Goal: Task Accomplishment & Management: Manage account settings

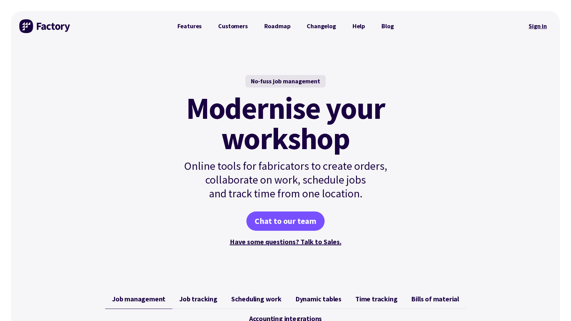
click at [544, 25] on link "Sign in" at bounding box center [538, 26] width 28 height 16
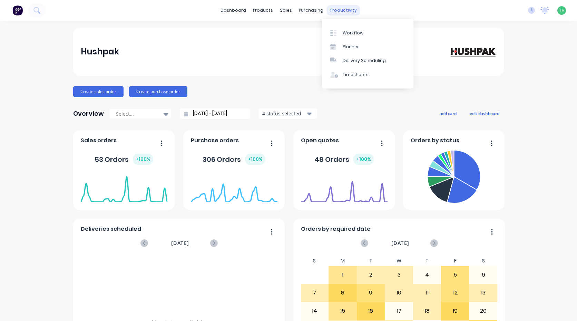
click at [341, 10] on div "productivity" at bounding box center [343, 10] width 33 height 10
click at [361, 76] on div "Timesheets" at bounding box center [355, 75] width 26 height 6
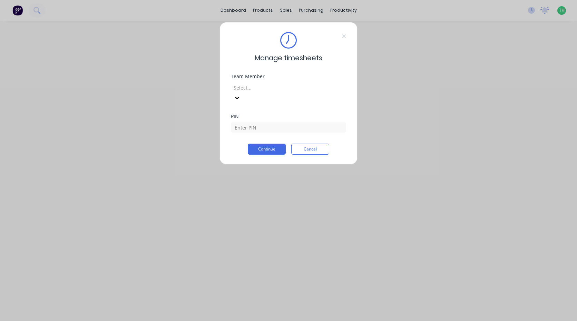
click at [296, 89] on div at bounding box center [282, 87] width 99 height 9
click at [281, 122] on input at bounding box center [288, 127] width 115 height 10
type input "2711"
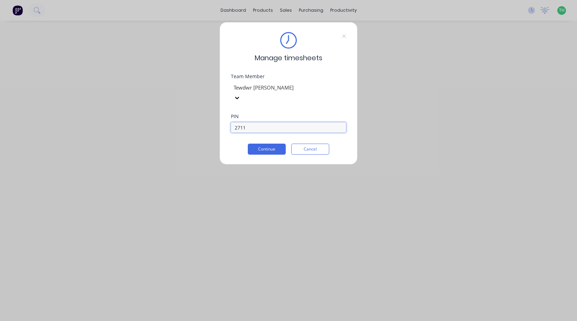
click at [248, 144] on button "Continue" at bounding box center [267, 149] width 38 height 11
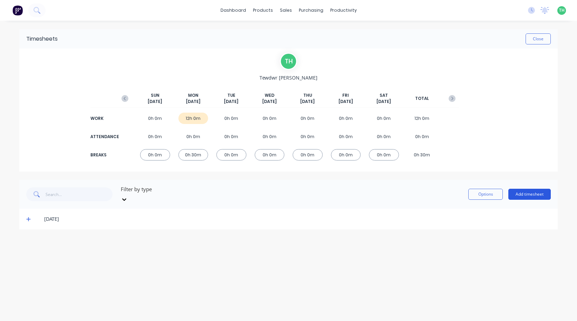
click at [526, 191] on button "Add timesheet" at bounding box center [529, 194] width 42 height 11
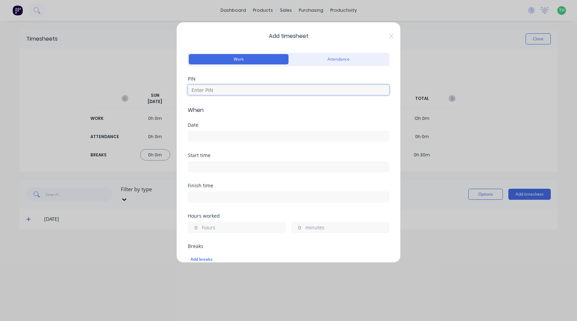
click at [226, 88] on input at bounding box center [288, 90] width 201 height 10
type input "2711"
click at [249, 140] on input at bounding box center [288, 136] width 201 height 10
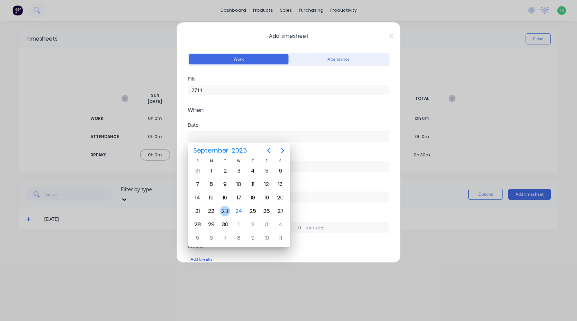
click at [226, 211] on div "23" at bounding box center [225, 211] width 10 height 10
type input "[DATE]"
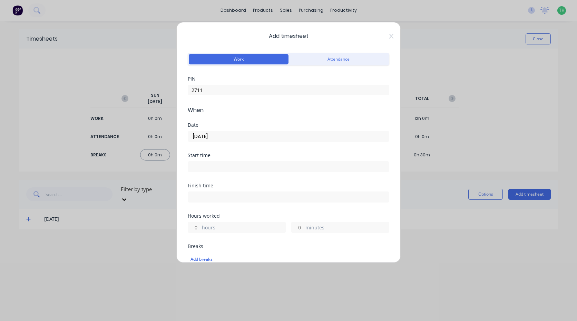
click at [218, 169] on input at bounding box center [288, 167] width 201 height 10
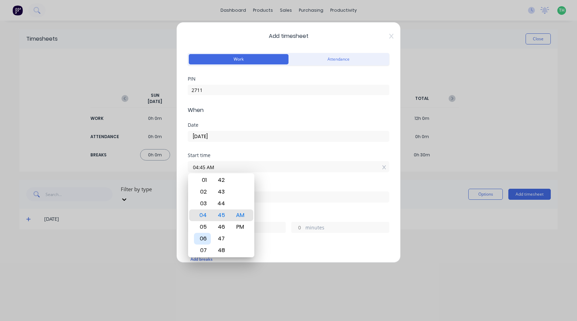
click at [207, 238] on div "06" at bounding box center [202, 239] width 17 height 12
type input "06:00 AM"
click at [287, 176] on div "Start time 06:00 AM" at bounding box center [288, 168] width 201 height 30
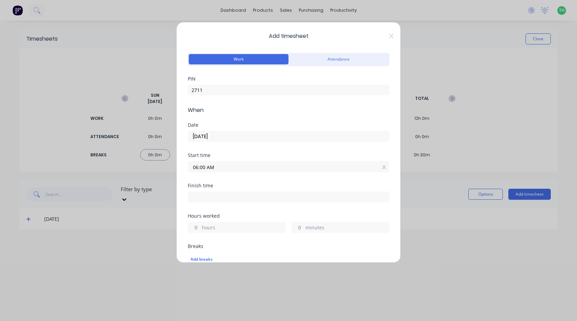
click at [226, 194] on input at bounding box center [288, 197] width 201 height 10
type input "04:45 AM"
type input "22"
type input "45"
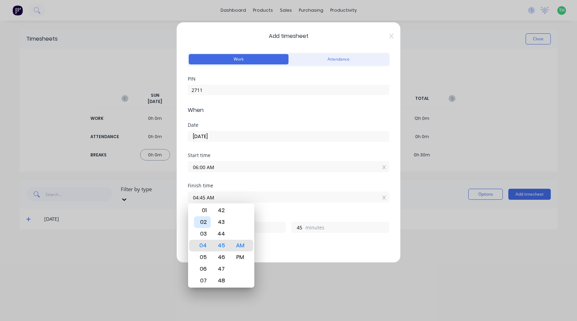
click at [201, 222] on div "02" at bounding box center [202, 223] width 17 height 12
type input "02:45 AM"
type input "20"
type input "02:42 AM"
type input "42"
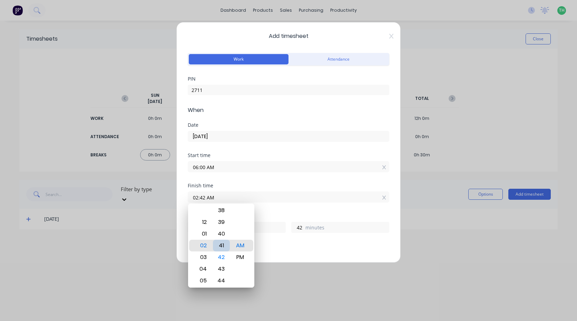
type input "02:41 AM"
type input "41"
type input "02:38 AM"
type input "38"
type input "02:36 AM"
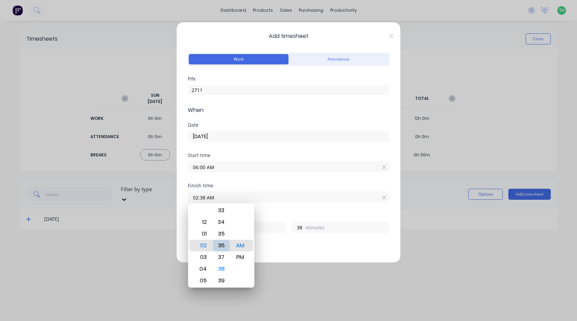
type input "36"
type input "02:33 AM"
type input "33"
type input "02:31 AM"
type input "31"
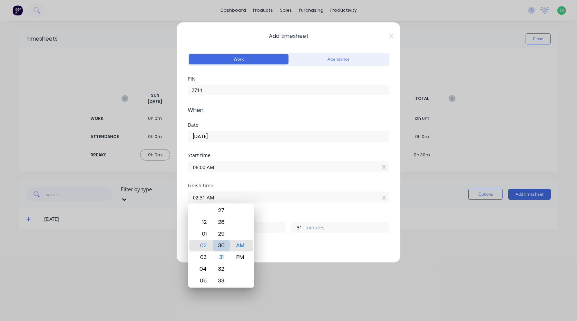
type input "02:30 AM"
type input "30"
click at [239, 259] on div "PM" at bounding box center [240, 258] width 17 height 12
type input "02:30 PM"
type input "8"
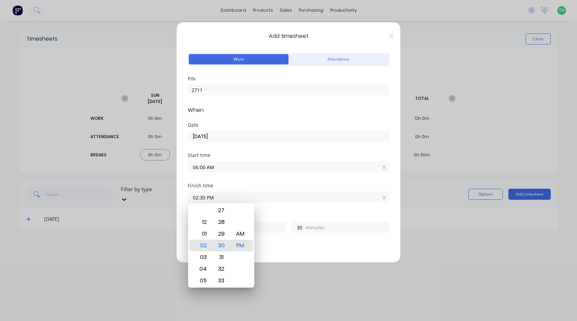
click at [263, 215] on div "Hours worked" at bounding box center [288, 216] width 201 height 5
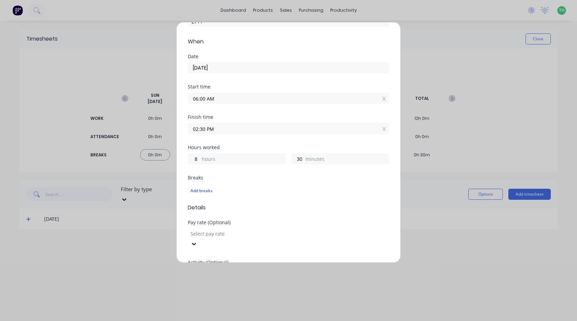
scroll to position [69, 0]
click at [193, 188] on div "Add breaks" at bounding box center [288, 190] width 196 height 9
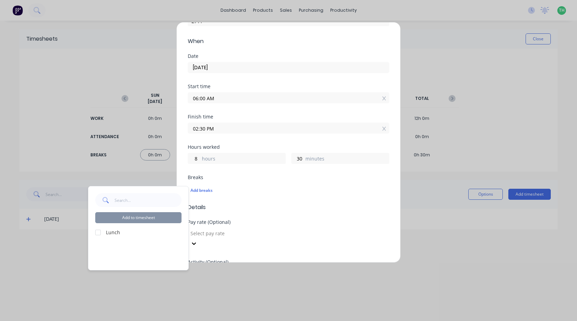
click at [98, 232] on div at bounding box center [98, 233] width 14 height 14
click at [148, 218] on button "Add to timesheet" at bounding box center [138, 217] width 86 height 11
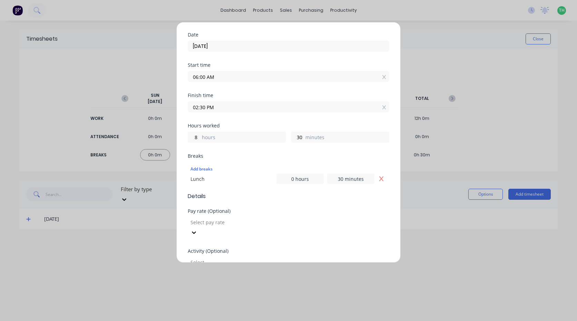
scroll to position [103, 0]
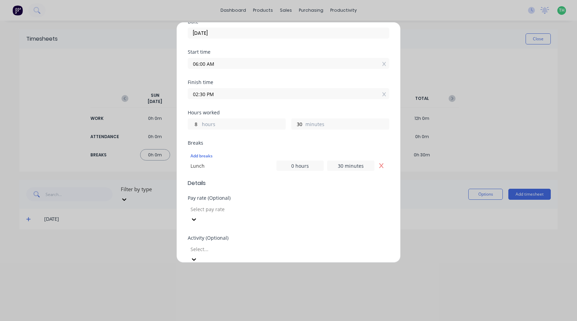
click at [232, 212] on div at bounding box center [239, 209] width 99 height 9
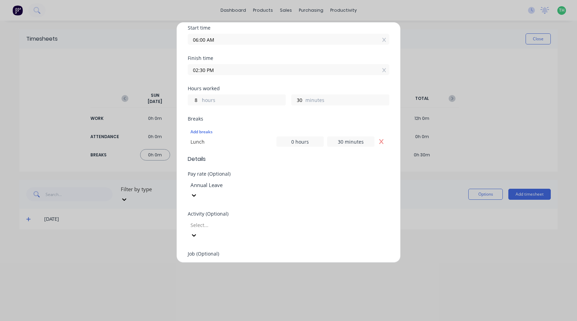
scroll to position [172, 0]
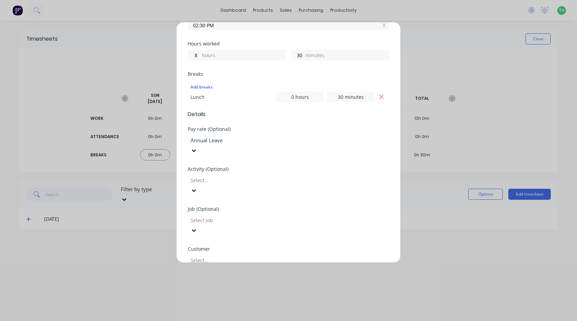
click at [228, 256] on div at bounding box center [239, 260] width 99 height 9
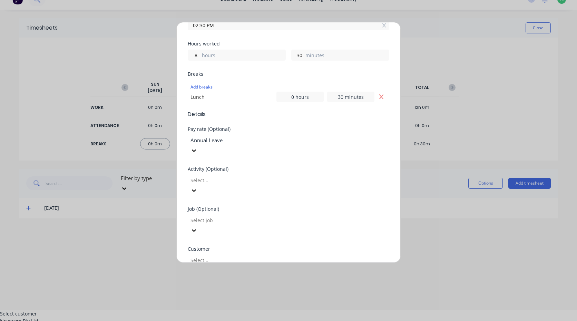
scroll to position [12, 0]
type input "hus"
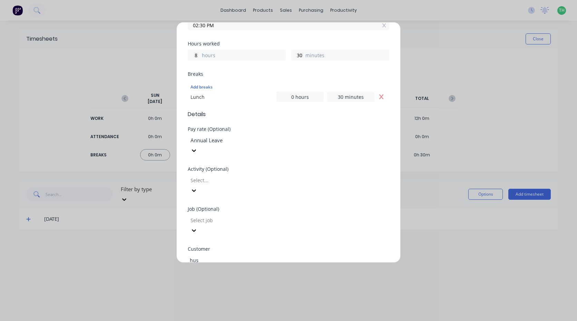
click at [218, 321] on div "Hushpak" at bounding box center [288, 324] width 577 height 7
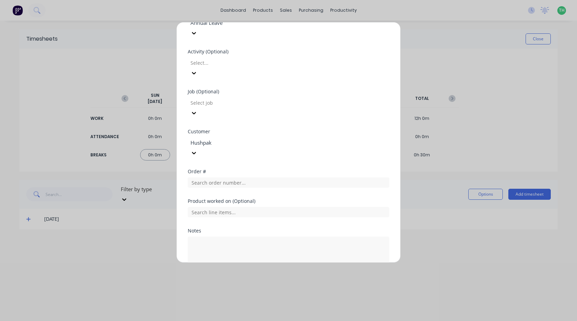
scroll to position [291, 0]
click at [225, 236] on textarea at bounding box center [288, 254] width 201 height 37
type textarea "a"
type textarea "A/L"
click at [266, 283] on button "Add manual time entry" at bounding box center [272, 288] width 58 height 11
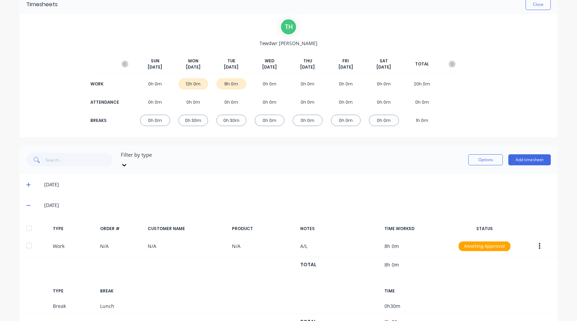
scroll to position [56, 0]
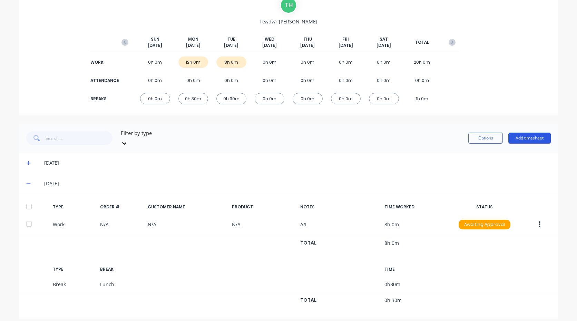
click at [526, 134] on button "Add timesheet" at bounding box center [529, 138] width 42 height 11
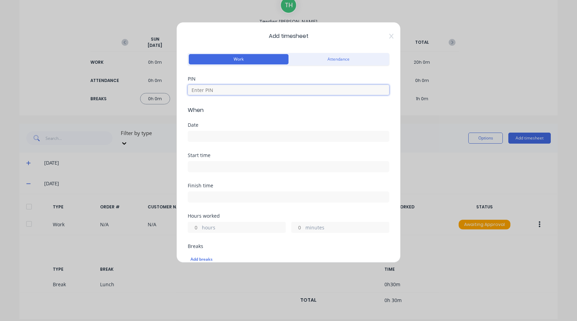
click at [236, 88] on input at bounding box center [288, 90] width 201 height 10
type input "2711"
click at [231, 139] on input at bounding box center [288, 136] width 201 height 10
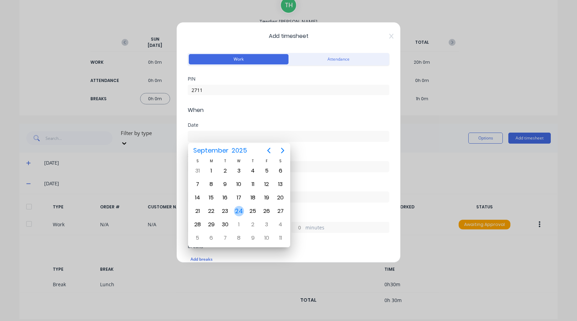
click at [238, 213] on div "24" at bounding box center [239, 211] width 10 height 10
type input "24/09/2025"
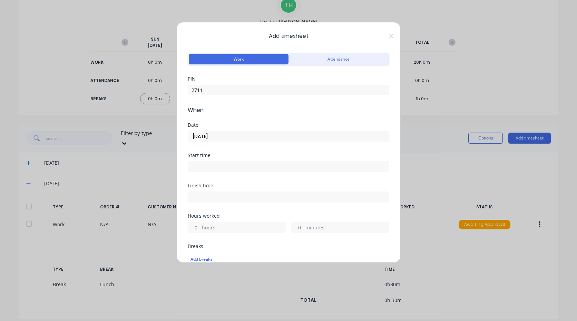
click at [211, 169] on input at bounding box center [288, 167] width 201 height 10
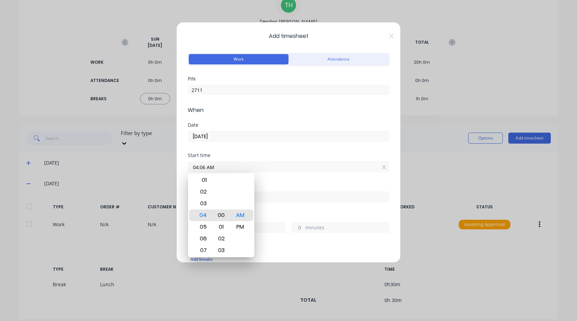
type input "04:00 AM"
click at [279, 178] on div "Start time 04:00 AM" at bounding box center [288, 168] width 201 height 30
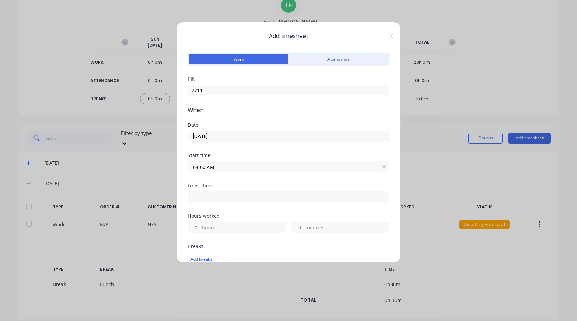
click at [218, 199] on input at bounding box center [288, 197] width 201 height 10
type input "04:50 AM"
type input "0"
type input "50"
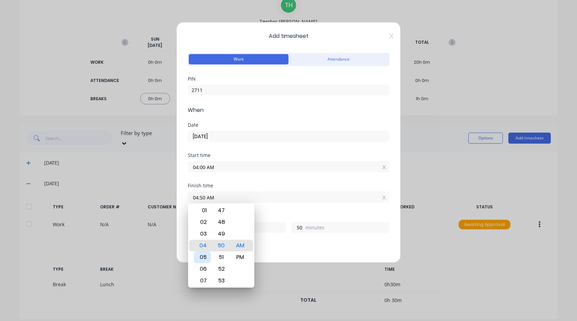
click at [204, 260] on div "05" at bounding box center [202, 258] width 17 height 12
type input "05:50 AM"
type input "1"
type input "05:47 AM"
type input "47"
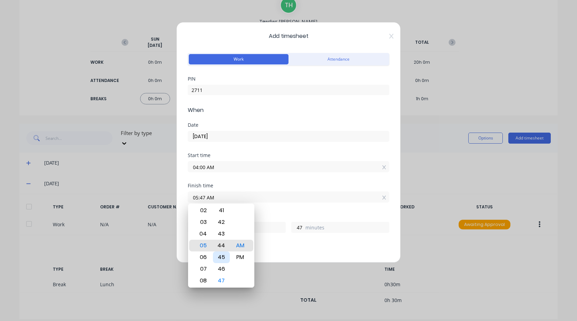
type input "05:44 AM"
type input "44"
type input "05:42 AM"
type input "42"
type input "05:39 AM"
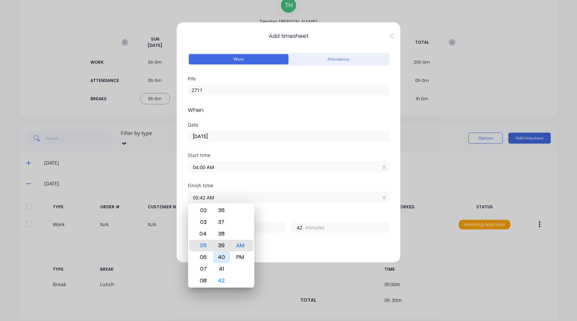
type input "39"
type input "05:36 AM"
type input "36"
type input "05:32 AM"
type input "32"
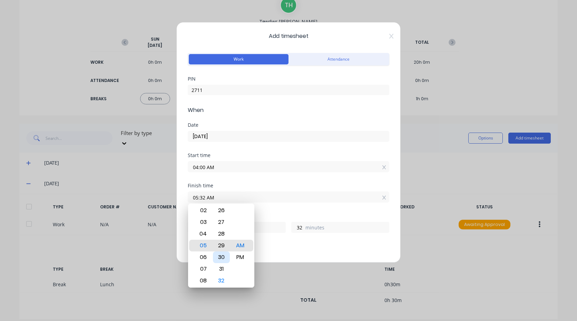
type input "05:29 AM"
type input "29"
type input "05:25 AM"
type input "25"
type input "05:22 AM"
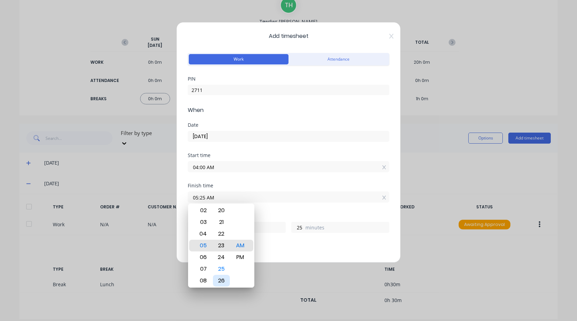
type input "22"
type input "05:19 AM"
type input "19"
type input "05:16 AM"
type input "16"
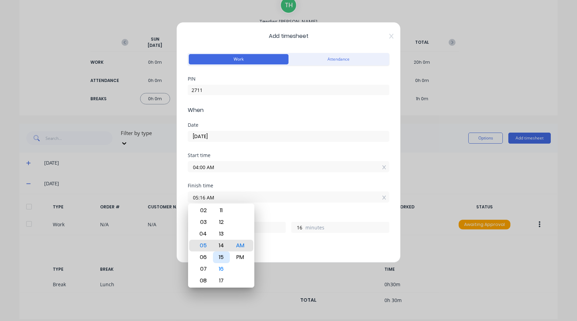
type input "05:14 AM"
type input "14"
type input "05:10 AM"
type input "10"
type input "05:04 AM"
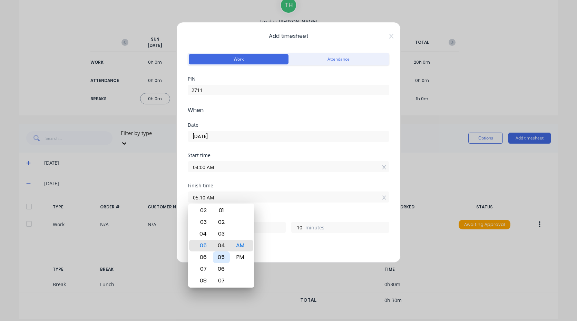
type input "4"
type input "05:00 AM"
type input "0"
click at [277, 212] on div "Finish time 05:00 AM" at bounding box center [288, 198] width 201 height 30
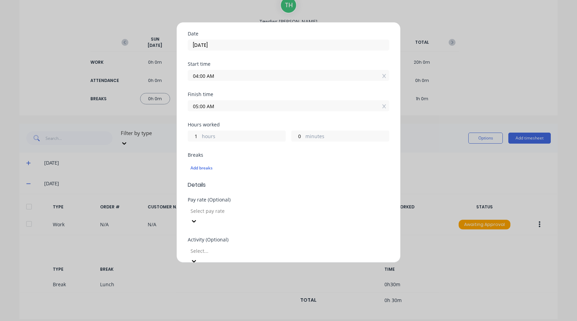
scroll to position [103, 0]
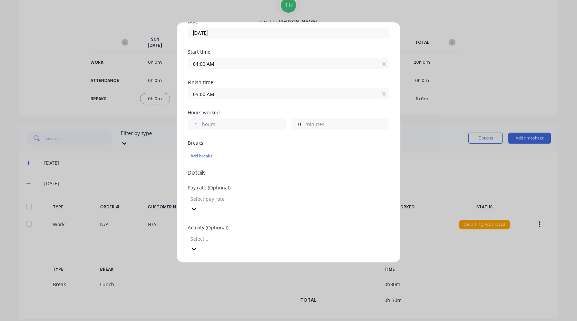
click at [224, 201] on div at bounding box center [239, 199] width 99 height 9
click at [227, 235] on div at bounding box center [239, 239] width 99 height 9
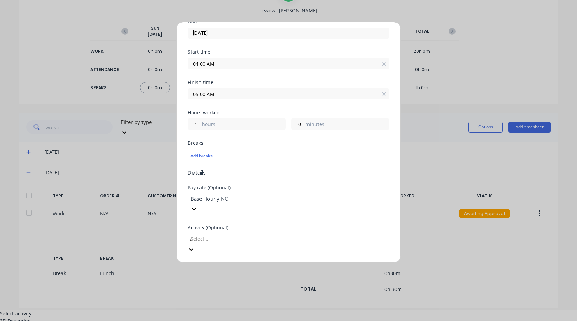
scroll to position [0, 0]
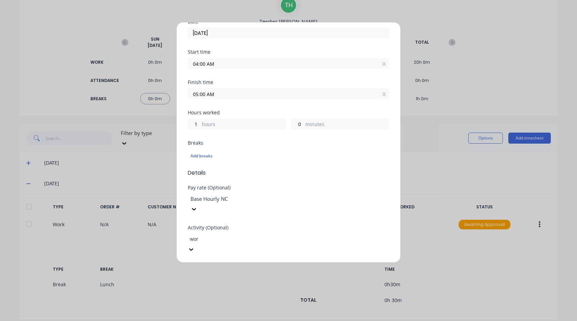
type input "work"
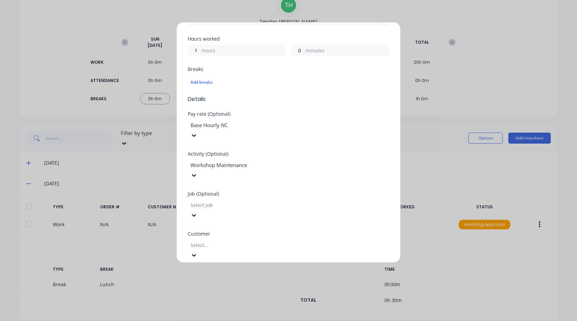
scroll to position [207, 0]
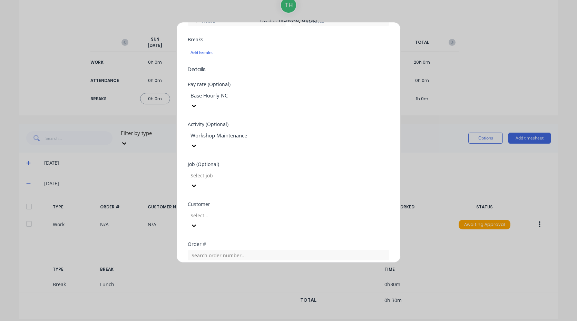
click at [228, 211] on div at bounding box center [239, 215] width 99 height 9
type input "hush"
click at [236, 321] on div "Hushpak" at bounding box center [288, 324] width 577 height 7
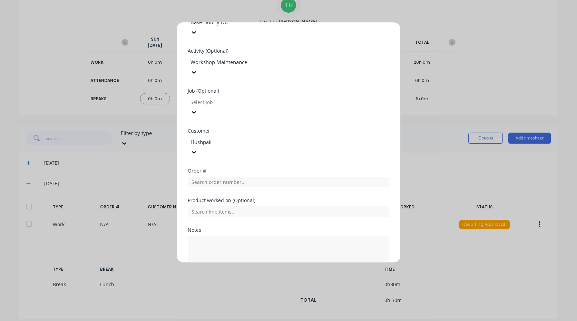
scroll to position [281, 0]
click at [238, 236] on textarea at bounding box center [288, 254] width 201 height 37
click at [213, 236] on textarea "prestart clean up" at bounding box center [288, 254] width 201 height 37
type textarea "prestart, clean up"
click at [270, 283] on button "Add manual time entry" at bounding box center [272, 288] width 58 height 11
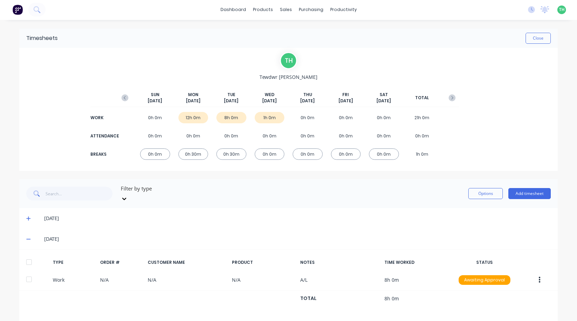
scroll to position [0, 0]
click at [26, 217] on icon at bounding box center [28, 219] width 4 height 5
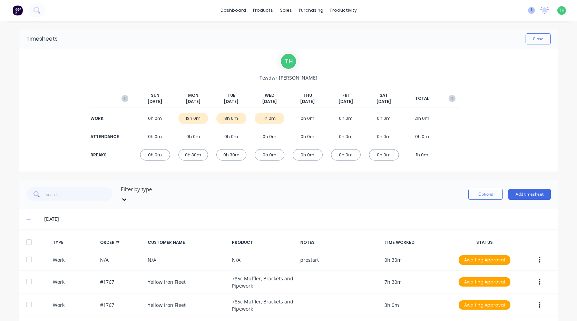
click at [528, 11] on icon at bounding box center [531, 10] width 7 height 7
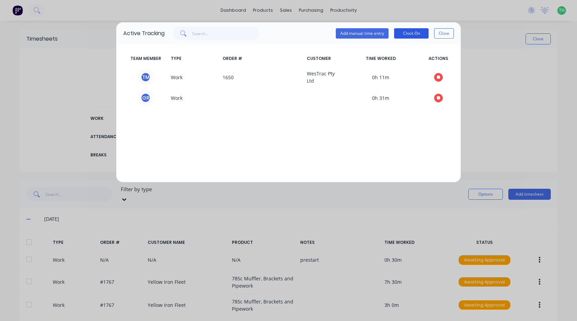
click at [404, 36] on button "Clock On" at bounding box center [411, 33] width 34 height 10
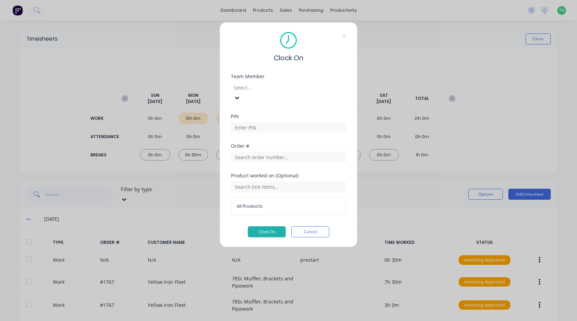
click at [271, 87] on div at bounding box center [282, 87] width 99 height 9
click at [273, 122] on input at bounding box center [288, 127] width 115 height 10
type input "2711"
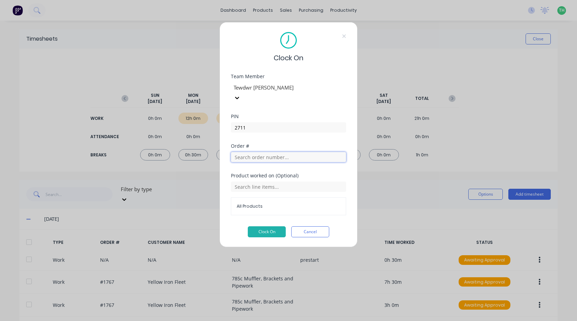
click at [270, 152] on input "text" at bounding box center [288, 157] width 115 height 10
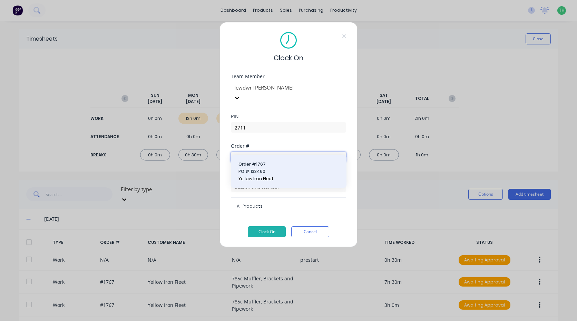
type input "1767"
click at [276, 163] on span "Order # 1767" at bounding box center [288, 164] width 100 height 6
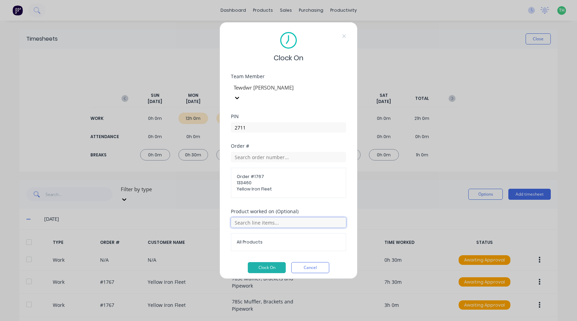
click at [267, 218] on input "text" at bounding box center [288, 223] width 115 height 10
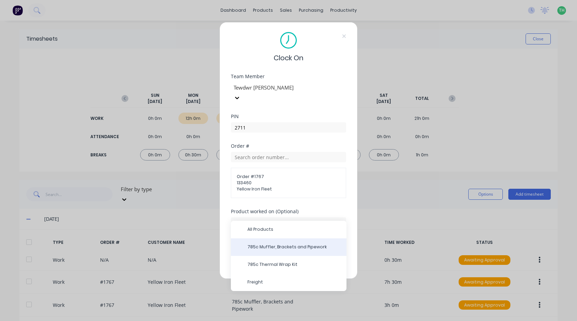
click at [274, 245] on span "785c Muffler, Brackets and Pipework" at bounding box center [293, 247] width 93 height 6
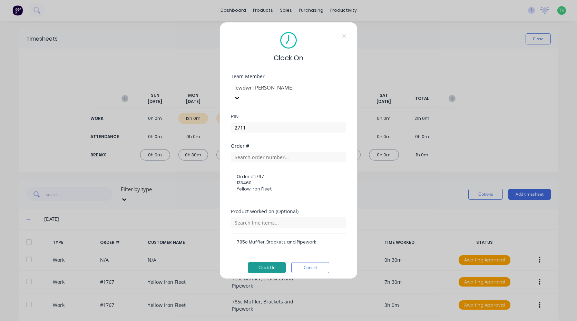
click at [262, 262] on button "Clock On" at bounding box center [267, 267] width 38 height 11
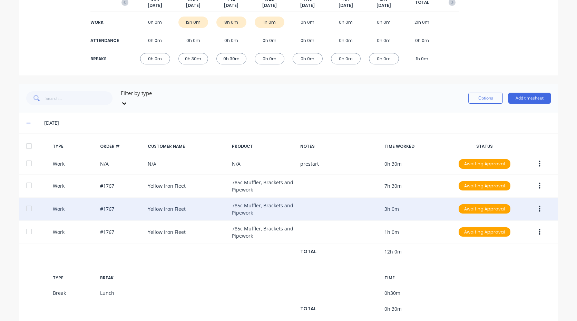
scroll to position [103, 0]
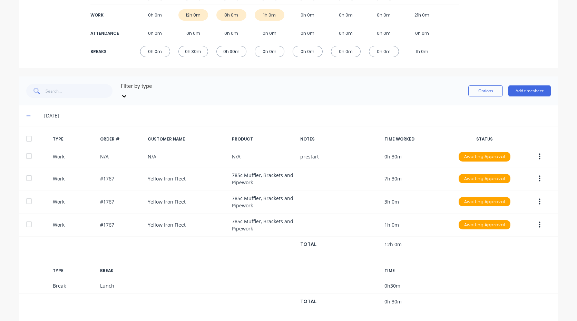
click at [26, 113] on icon at bounding box center [28, 115] width 4 height 5
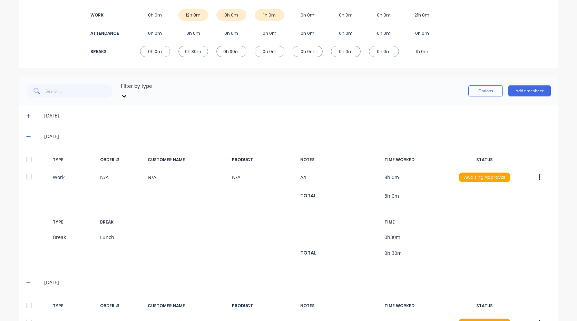
click at [27, 134] on icon at bounding box center [28, 136] width 4 height 5
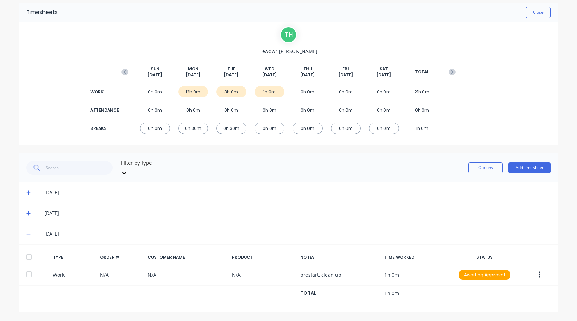
scroll to position [20, 0]
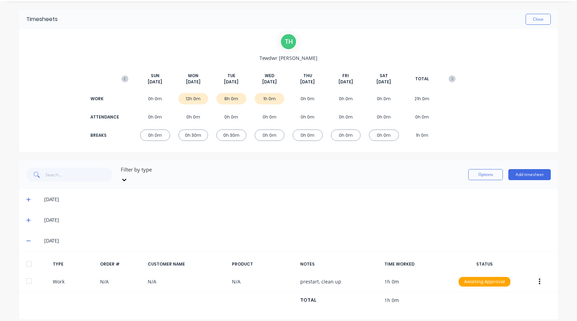
click at [26, 241] on icon at bounding box center [28, 241] width 4 height 1
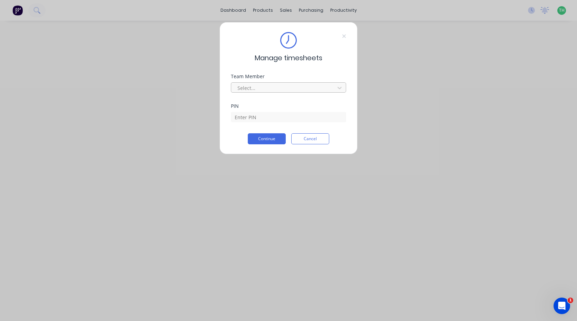
click at [313, 85] on div at bounding box center [284, 88] width 94 height 9
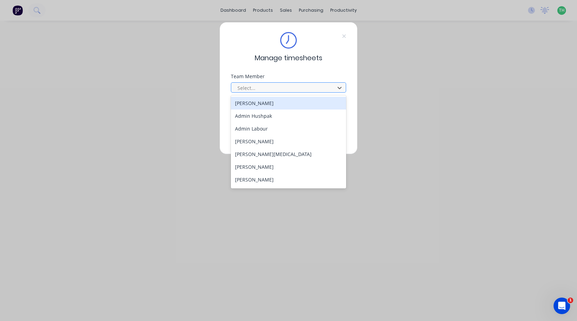
click at [323, 93] on div "Select..." at bounding box center [284, 88] width 99 height 10
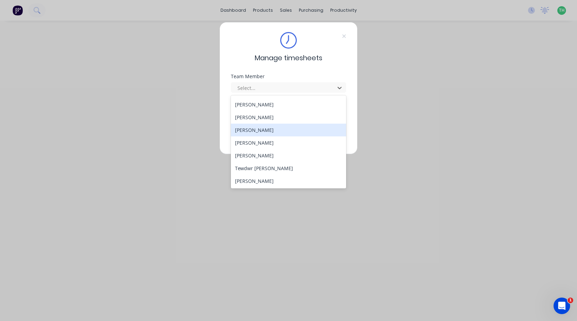
scroll to position [356, 0]
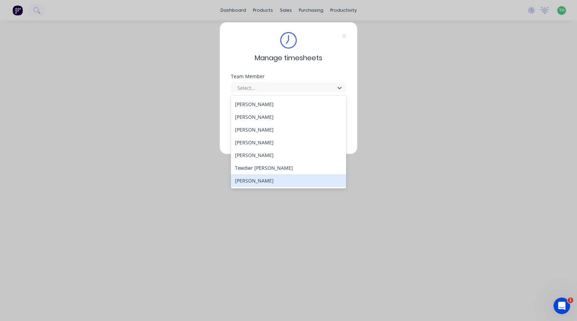
click at [290, 184] on div "[PERSON_NAME]" at bounding box center [288, 180] width 115 height 13
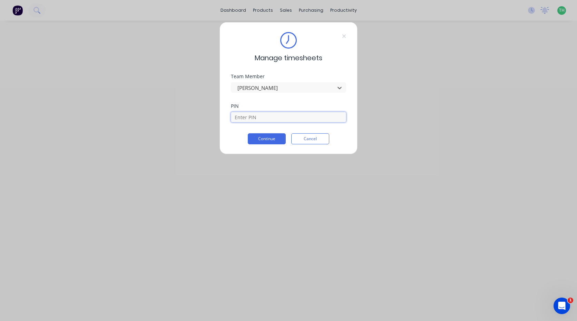
click at [292, 116] on input at bounding box center [288, 117] width 115 height 10
type input "9576"
click at [248, 133] on button "Continue" at bounding box center [267, 138] width 38 height 11
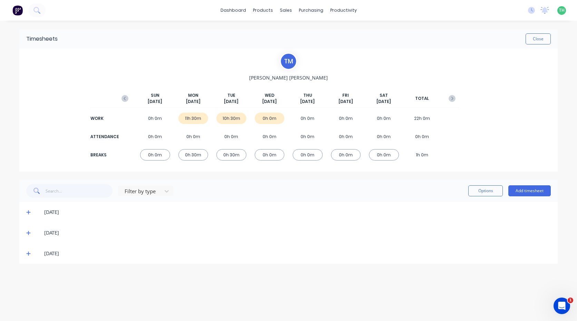
click at [47, 238] on div "[DATE]" at bounding box center [288, 233] width 538 height 21
click at [33, 235] on div "[DATE]" at bounding box center [291, 233] width 517 height 8
click at [29, 234] on icon at bounding box center [28, 233] width 4 height 5
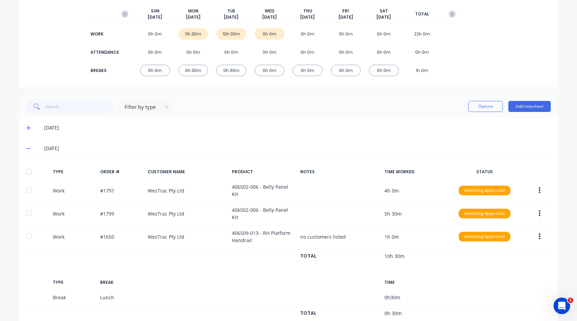
scroll to position [103, 0]
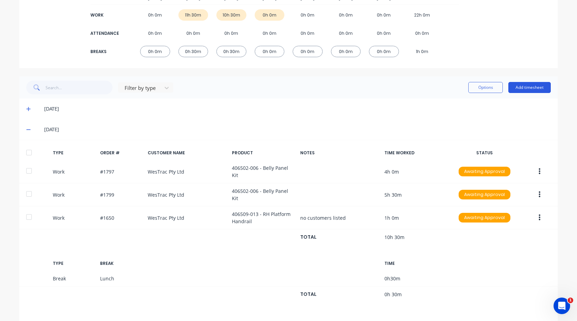
click at [529, 86] on button "Add timesheet" at bounding box center [529, 87] width 42 height 11
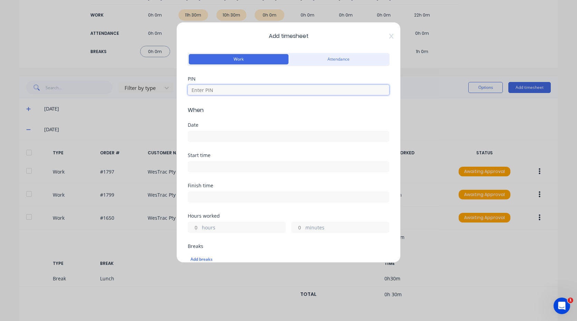
click at [248, 92] on input at bounding box center [288, 90] width 201 height 10
type input "9576"
click at [248, 141] on input at bounding box center [288, 136] width 201 height 10
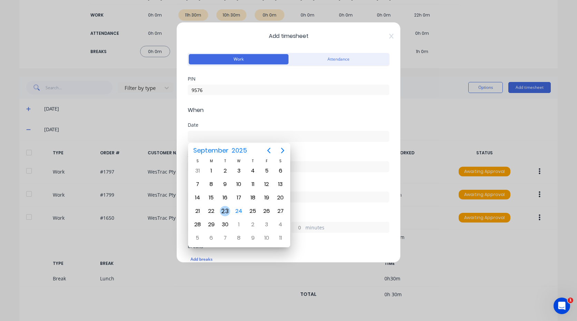
click at [226, 210] on div "23" at bounding box center [225, 211] width 10 height 10
type input "[DATE]"
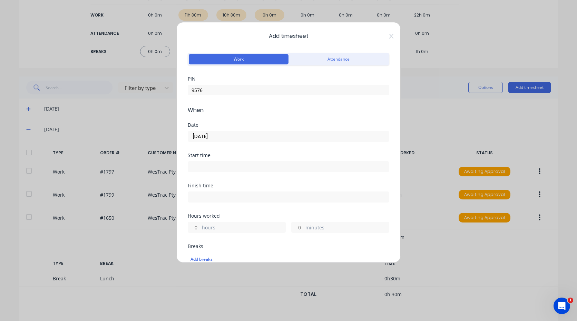
click at [236, 174] on div "Start time" at bounding box center [288, 168] width 201 height 30
click at [240, 165] on input at bounding box center [288, 167] width 201 height 10
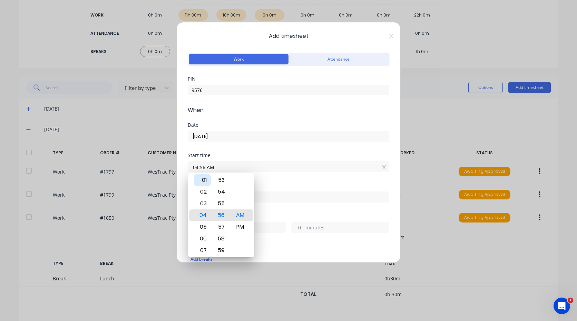
click at [207, 178] on div "01" at bounding box center [202, 180] width 17 height 12
click at [241, 219] on div "AM" at bounding box center [240, 216] width 17 height 12
click at [241, 224] on div "PM" at bounding box center [240, 227] width 17 height 12
type input "01:30 PM"
click at [267, 191] on div at bounding box center [288, 196] width 201 height 13
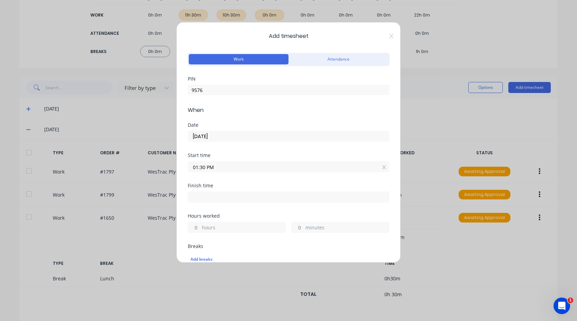
click at [253, 201] on input at bounding box center [288, 197] width 201 height 10
type input "04:56 AM"
type input "15"
type input "26"
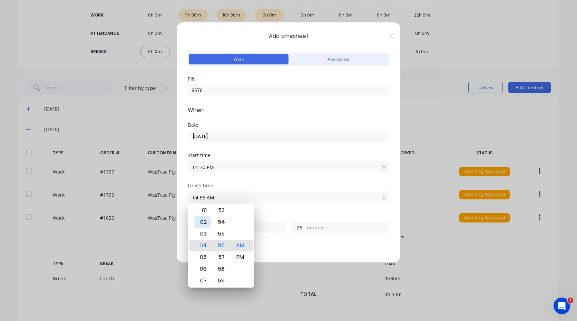
click at [203, 219] on div "02" at bounding box center [202, 223] width 17 height 12
type input "02:56 AM"
type input "13"
type input "02:52 AM"
type input "22"
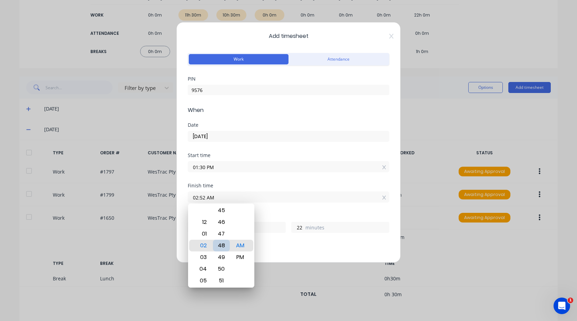
type input "02:48 AM"
type input "18"
type input "02:44 AM"
type input "14"
type input "02:40 AM"
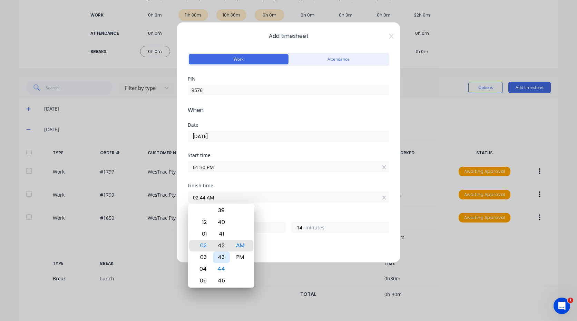
type input "10"
type input "02:36 AM"
type input "6"
type input "02:32 AM"
type input "2"
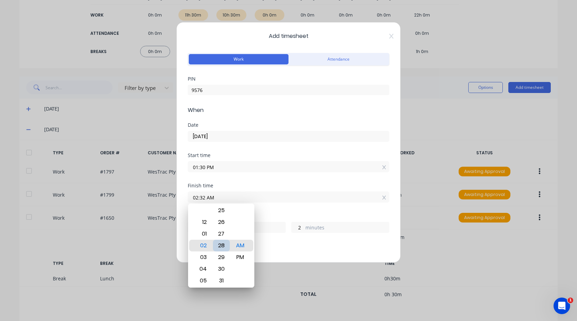
type input "02:28 AM"
type input "12"
type input "58"
type input "02:23 AM"
type input "53"
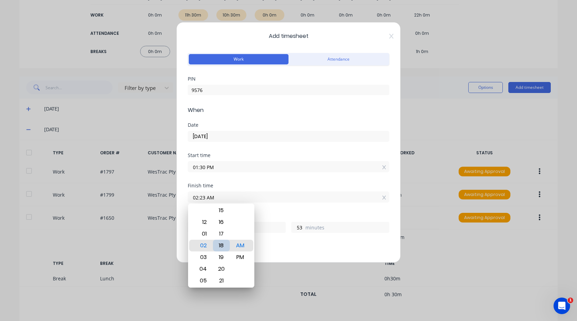
type input "02:18 AM"
type input "48"
type input "02:13 AM"
type input "43"
type input "02:10 AM"
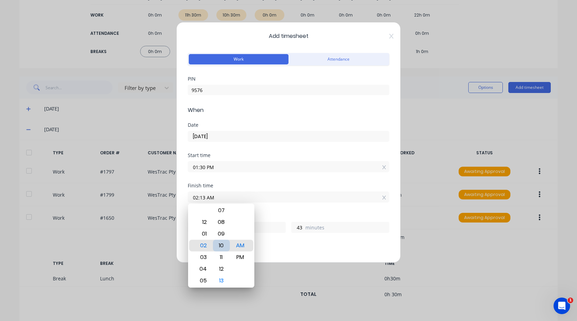
type input "40"
type input "02:06 AM"
type input "36"
type input "02:01 AM"
type input "31"
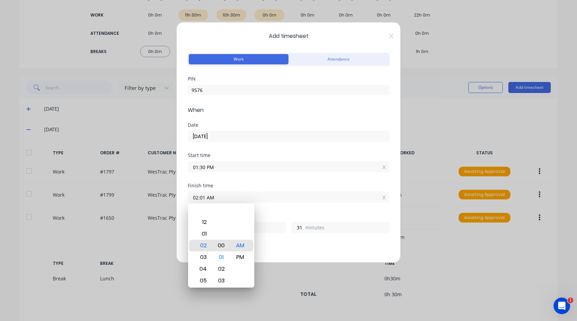
type input "02:00 AM"
type input "30"
click at [246, 254] on div "PM" at bounding box center [240, 258] width 17 height 12
type input "02:00 PM"
type input "0"
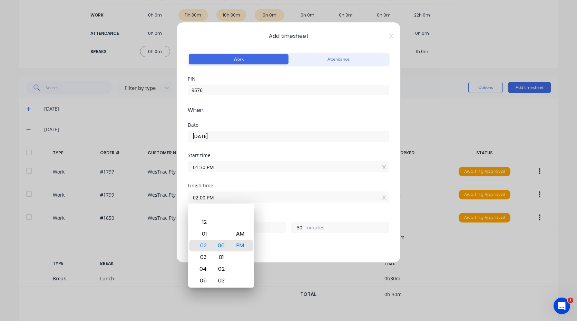
click at [286, 248] on div "Breaks" at bounding box center [288, 246] width 201 height 5
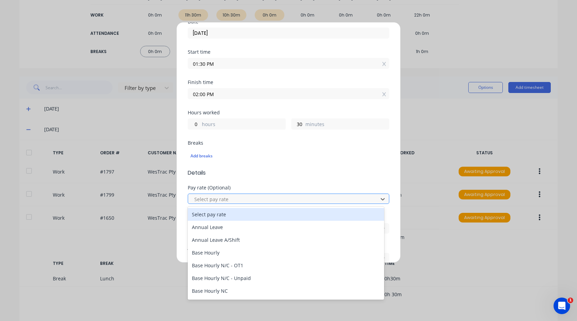
click at [237, 195] on div "Select pay rate" at bounding box center [283, 199] width 185 height 10
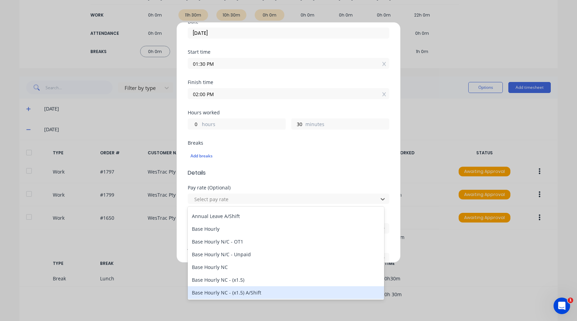
scroll to position [69, 0]
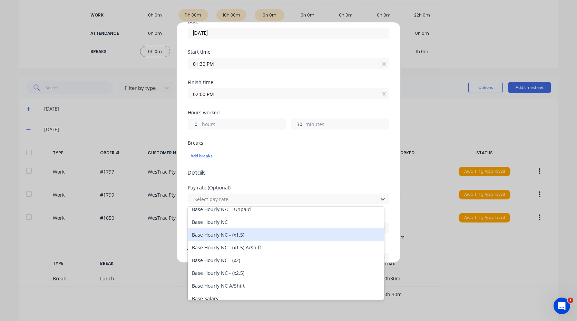
click at [243, 235] on div "Base Hourly NC - (x1.5)" at bounding box center [286, 235] width 196 height 13
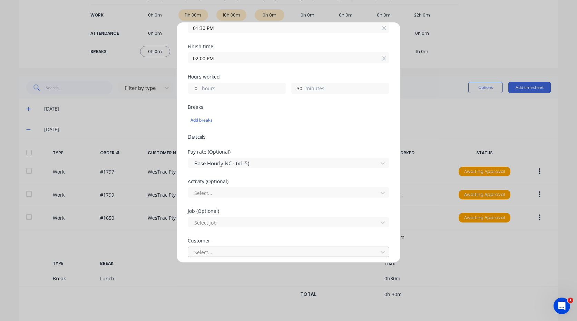
scroll to position [172, 0]
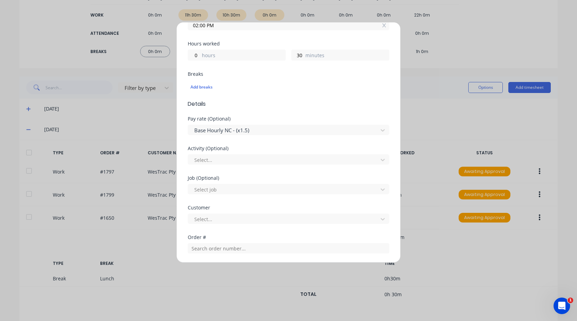
click at [239, 154] on div "Select..." at bounding box center [288, 159] width 201 height 12
click at [238, 159] on div at bounding box center [283, 160] width 181 height 9
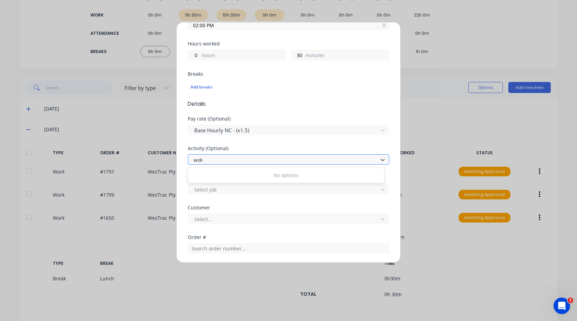
type input "wo"
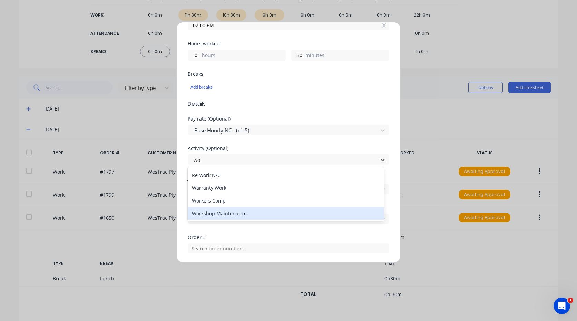
click at [238, 213] on div "Workshop Maintenance" at bounding box center [286, 213] width 196 height 13
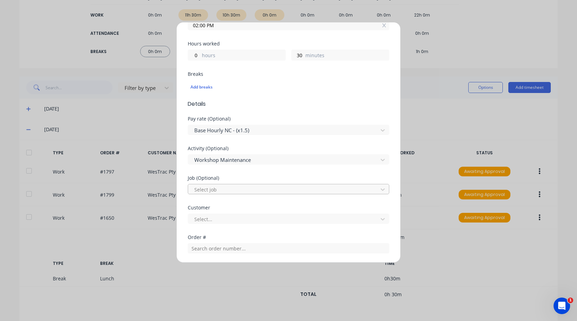
click at [246, 189] on div at bounding box center [283, 190] width 181 height 9
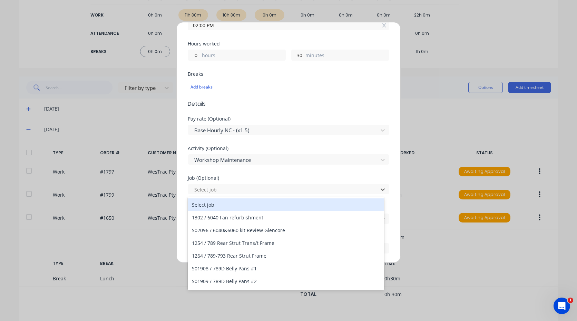
click at [231, 172] on div "Activity (Optional) Workshop Maintenance" at bounding box center [288, 161] width 201 height 30
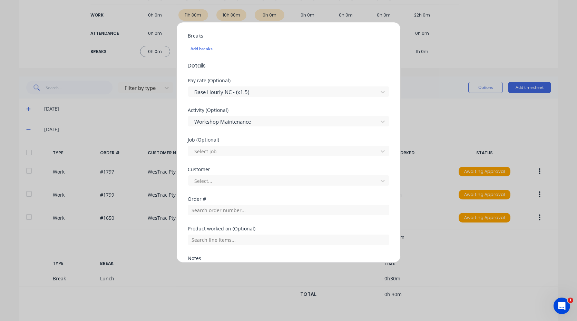
scroll to position [281, 0]
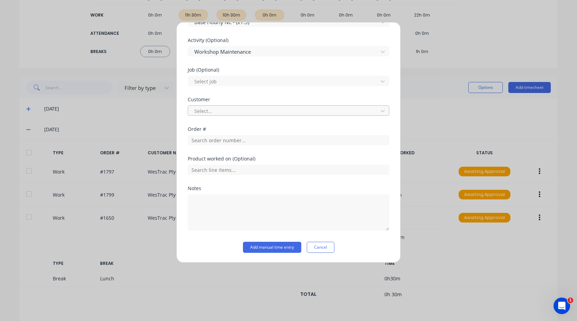
click at [228, 108] on div at bounding box center [283, 111] width 181 height 9
type input "hush"
click at [232, 129] on div "Hushpak" at bounding box center [286, 126] width 196 height 13
click at [240, 201] on textarea at bounding box center [288, 212] width 201 height 37
type textarea "forklift"
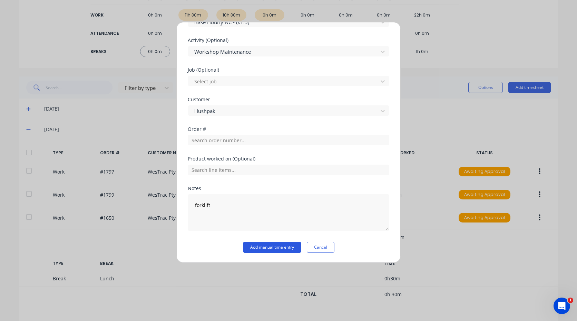
click at [272, 243] on button "Add manual time entry" at bounding box center [272, 247] width 58 height 11
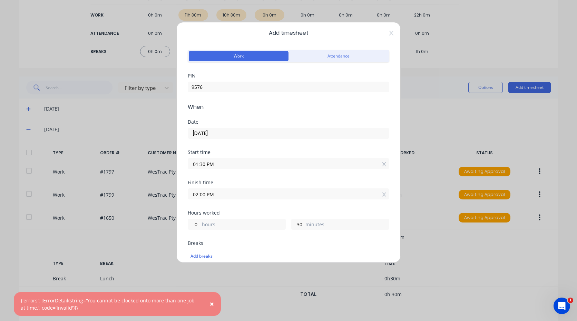
scroll to position [0, 0]
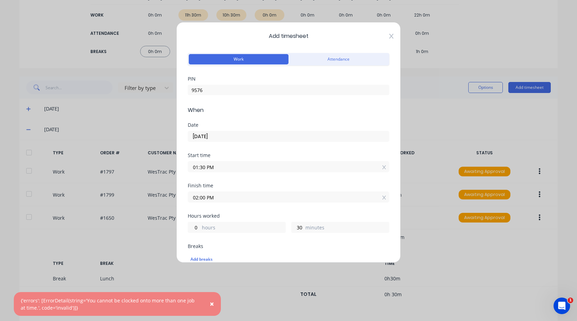
click at [388, 38] on div "Add timesheet Work Attendance PIN 9576 When Date [DATE] Start time 01:30 PM Fin…" at bounding box center [288, 142] width 224 height 241
click at [389, 37] on icon at bounding box center [391, 36] width 4 height 5
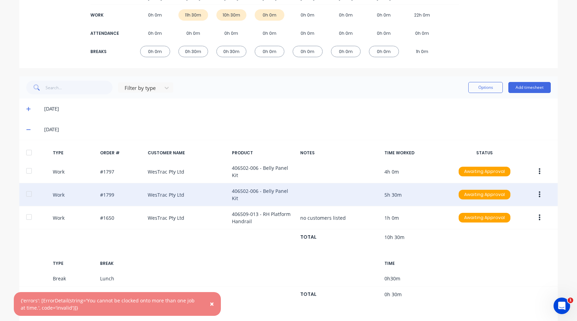
click at [538, 193] on button "button" at bounding box center [539, 195] width 16 height 12
click at [507, 181] on div "Edit" at bounding box center [514, 183] width 53 height 10
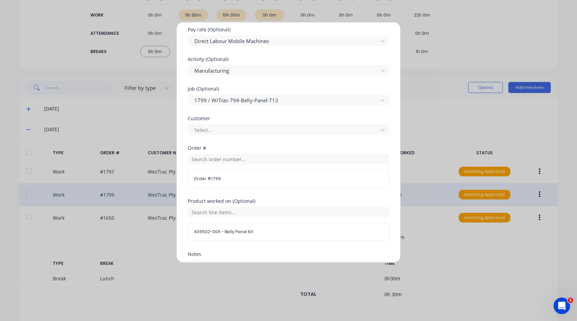
scroll to position [276, 0]
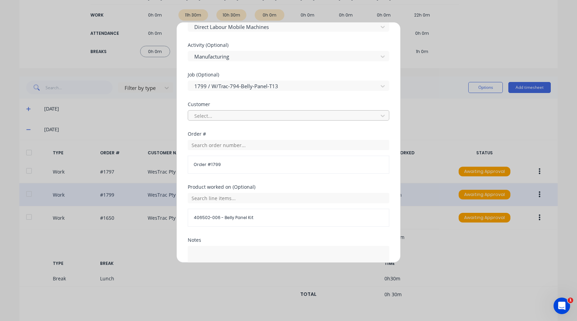
click at [245, 116] on div at bounding box center [283, 116] width 181 height 9
type input "westr"
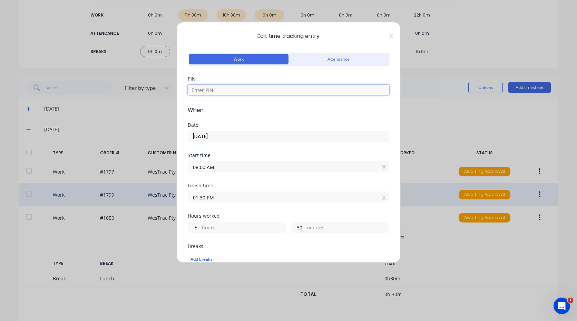
click at [233, 94] on input at bounding box center [288, 90] width 201 height 10
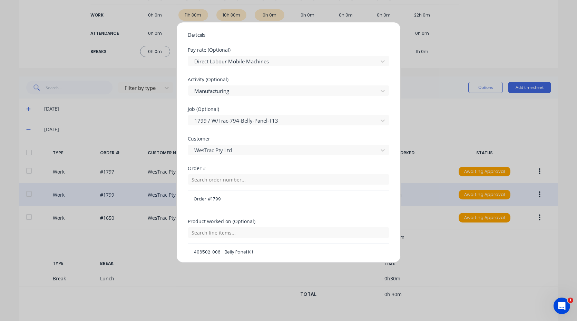
type input "9576"
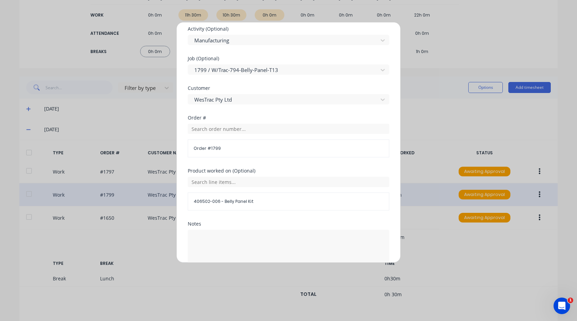
scroll to position [328, 0]
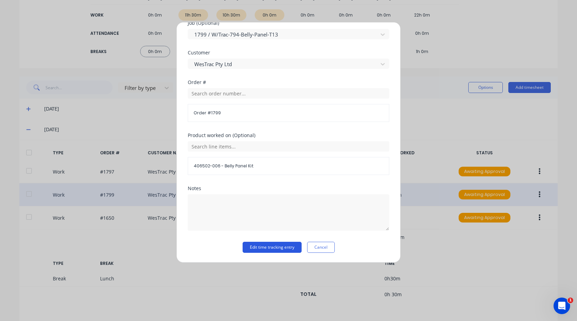
click at [284, 247] on button "Edit time tracking entry" at bounding box center [271, 247] width 59 height 11
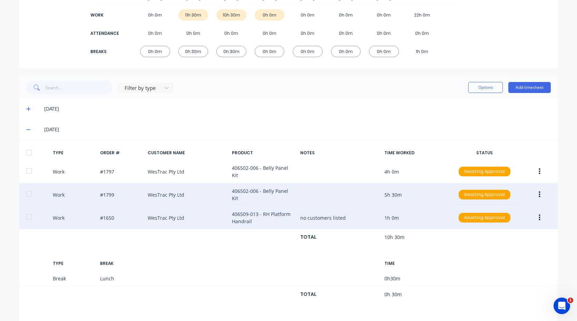
click at [538, 214] on icon "button" at bounding box center [539, 218] width 2 height 8
click at [510, 201] on div "Edit" at bounding box center [514, 206] width 53 height 10
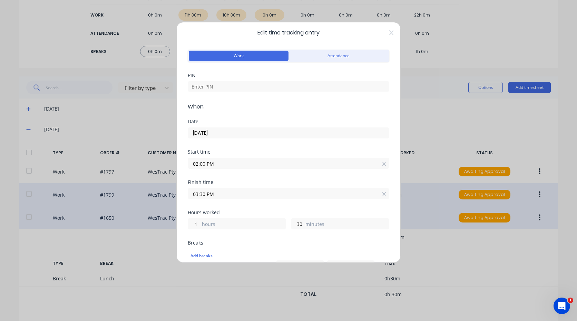
scroll to position [0, 0]
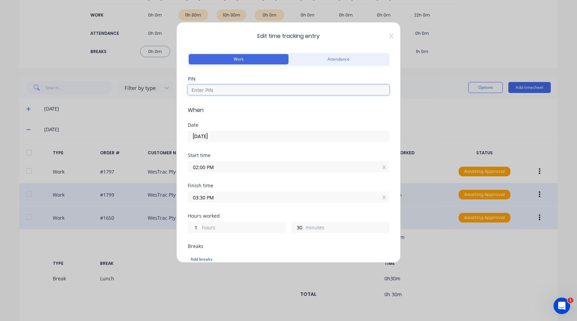
click at [265, 90] on input at bounding box center [288, 90] width 201 height 10
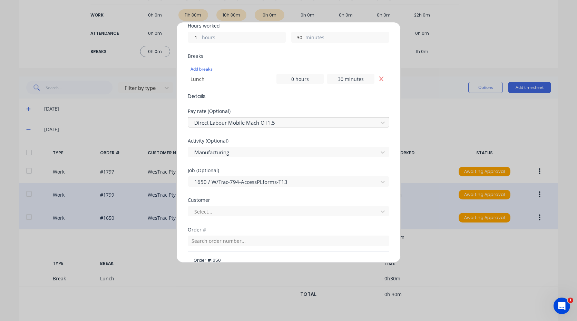
scroll to position [207, 0]
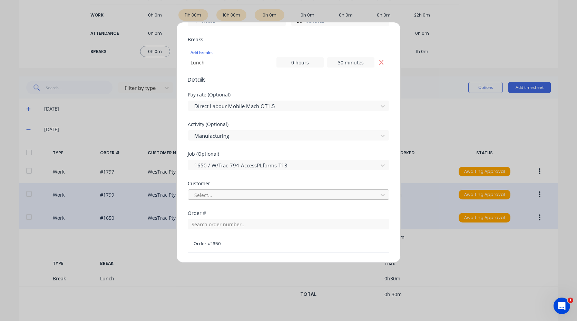
type input "9576"
click at [236, 189] on div "Select..." at bounding box center [288, 194] width 201 height 12
click at [238, 193] on div at bounding box center [283, 195] width 181 height 9
type input "westr"
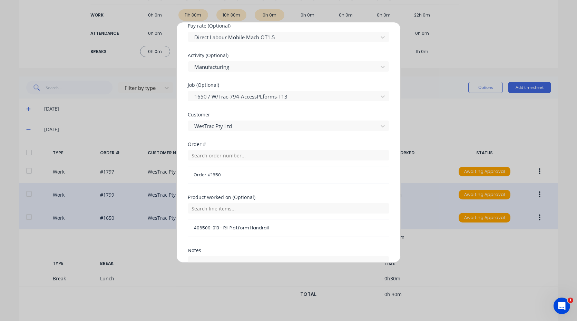
scroll to position [310, 0]
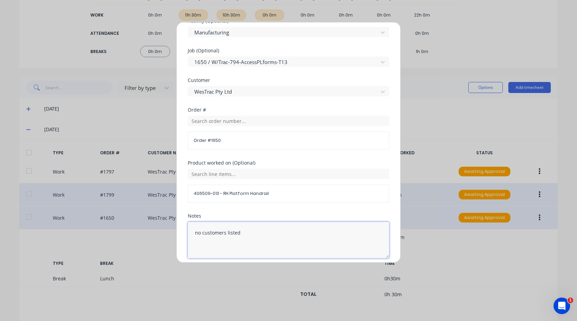
drag, startPoint x: 252, startPoint y: 233, endPoint x: 182, endPoint y: 226, distance: 70.7
click at [182, 226] on div "Edit time tracking entry Work Attendance PIN 9576 When Date [DATE] Start time 0…" at bounding box center [288, 142] width 224 height 241
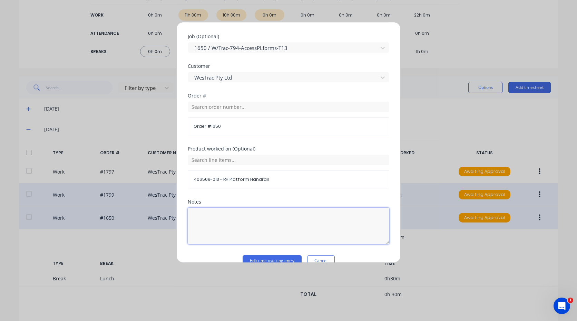
scroll to position [338, 0]
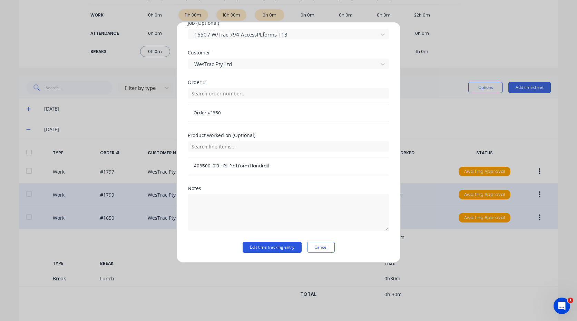
click at [275, 246] on button "Edit time tracking entry" at bounding box center [271, 247] width 59 height 11
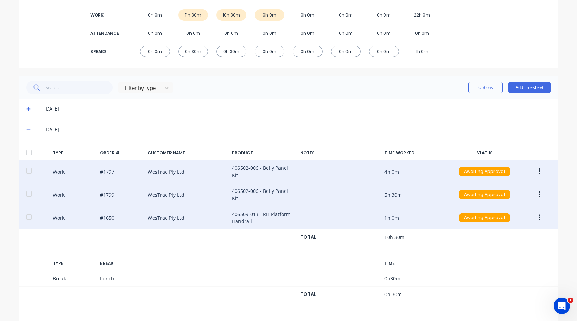
click at [534, 169] on button "button" at bounding box center [539, 172] width 16 height 12
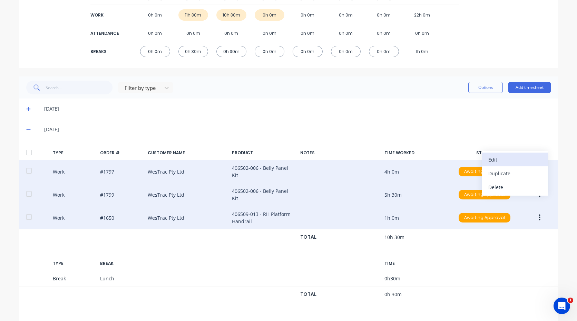
click at [490, 156] on div "Edit" at bounding box center [514, 160] width 53 height 10
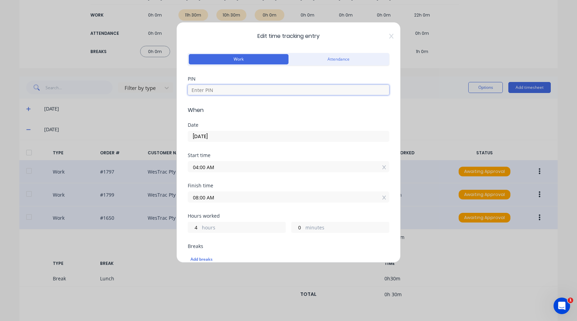
click at [242, 94] on input at bounding box center [288, 90] width 201 height 10
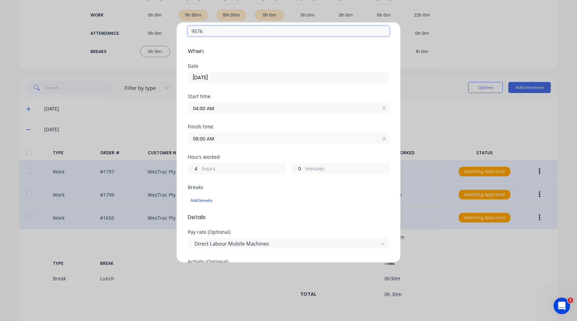
scroll to position [172, 0]
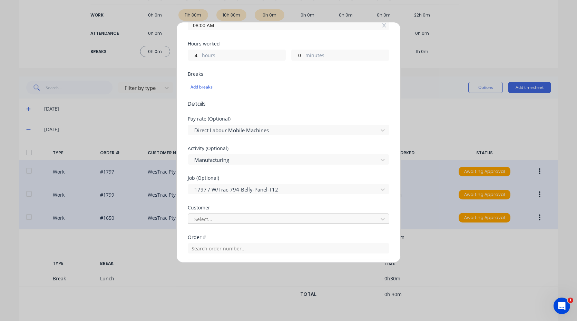
type input "9576"
click at [242, 217] on div at bounding box center [283, 219] width 181 height 9
type input "westr"
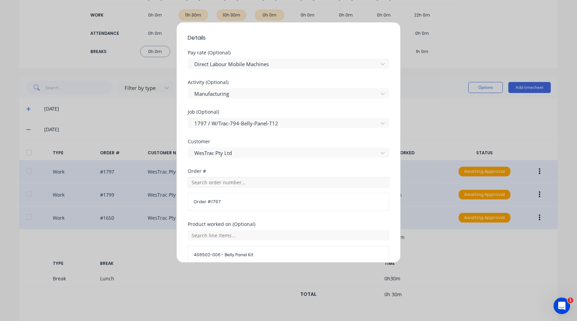
scroll to position [310, 0]
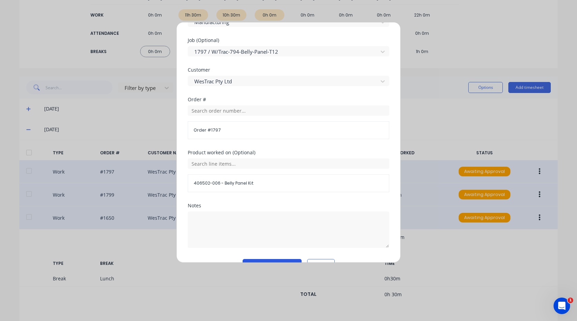
click at [279, 260] on button "Edit time tracking entry" at bounding box center [271, 264] width 59 height 11
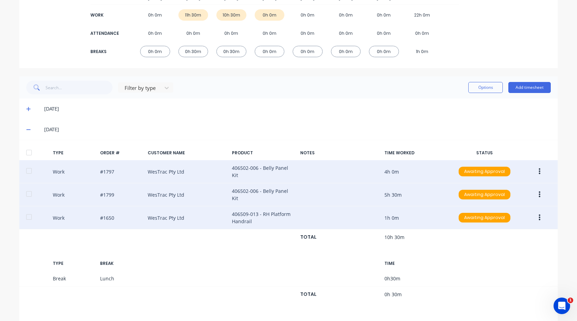
click at [539, 191] on button "button" at bounding box center [539, 195] width 16 height 12
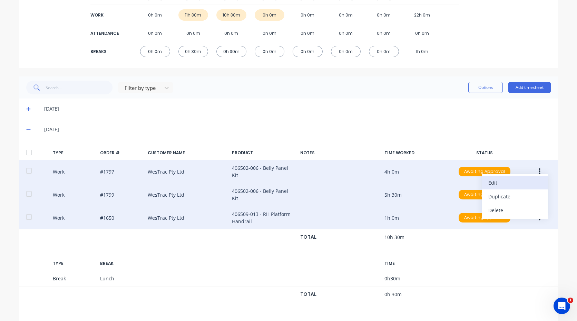
click at [499, 180] on div "Edit" at bounding box center [514, 183] width 53 height 10
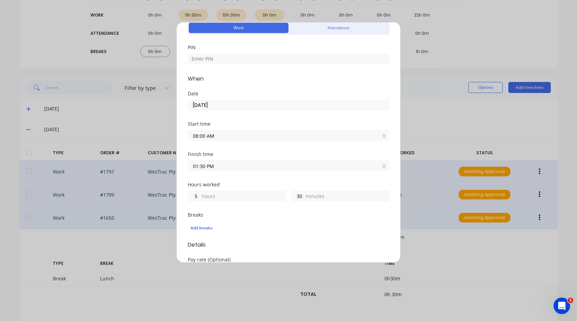
scroll to position [0, 0]
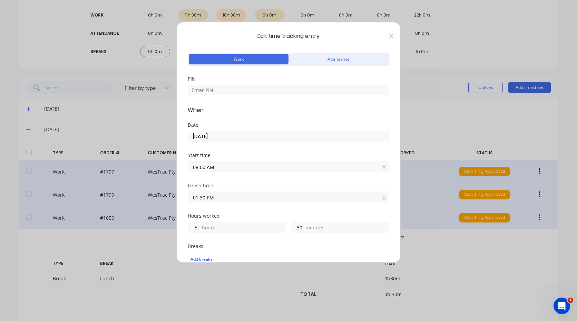
click at [389, 34] on icon at bounding box center [391, 36] width 4 height 6
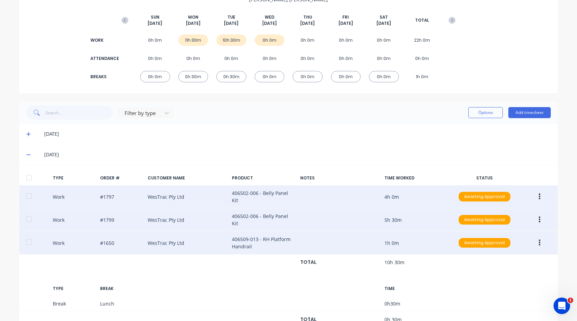
scroll to position [17, 0]
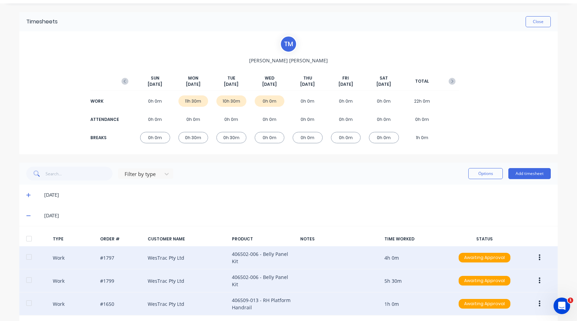
click at [24, 191] on div "[DATE]" at bounding box center [288, 195] width 538 height 21
click at [26, 193] on icon at bounding box center [28, 195] width 4 height 5
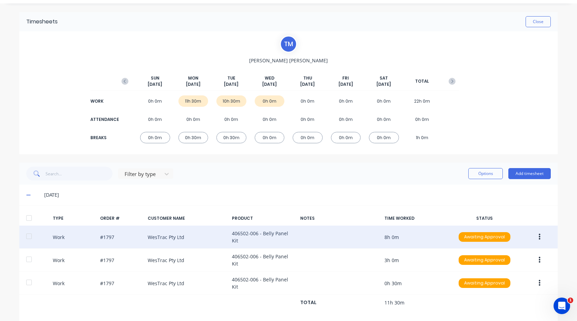
click at [538, 236] on button "button" at bounding box center [539, 237] width 16 height 12
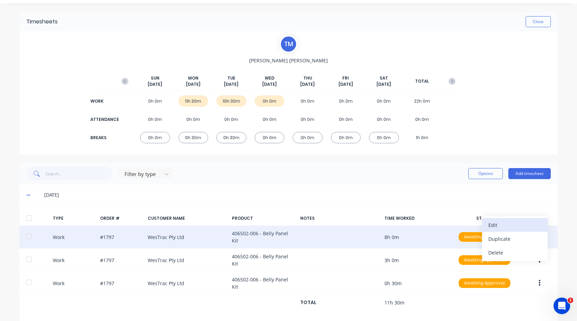
click at [491, 222] on div "Edit" at bounding box center [514, 225] width 53 height 10
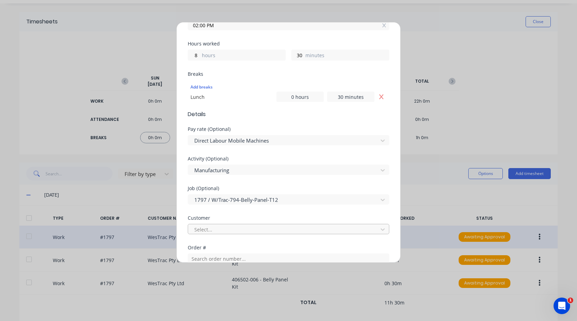
scroll to position [207, 0]
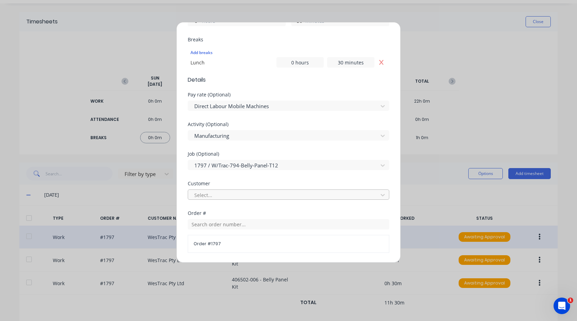
click at [271, 198] on div at bounding box center [283, 195] width 181 height 9
type input "westr"
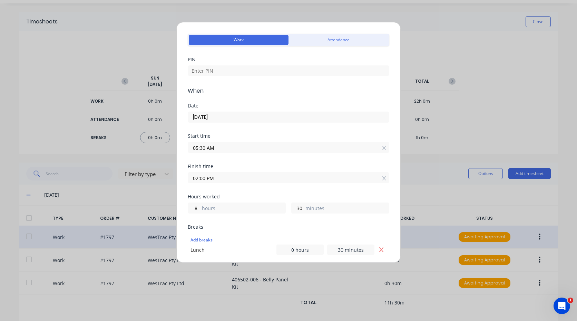
scroll to position [0, 0]
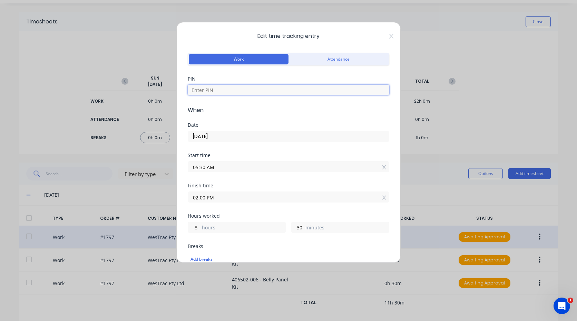
click at [238, 91] on input at bounding box center [288, 90] width 201 height 10
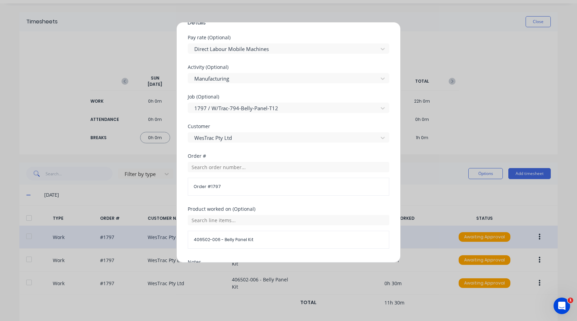
scroll to position [338, 0]
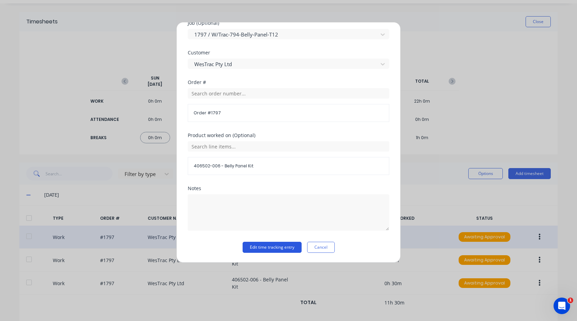
type input "9576"
click at [285, 250] on button "Edit time tracking entry" at bounding box center [271, 247] width 59 height 11
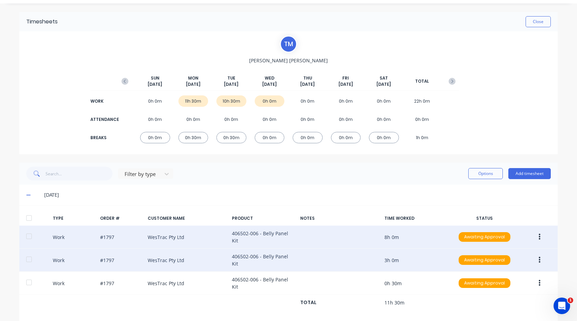
click at [535, 254] on button "button" at bounding box center [539, 260] width 16 height 12
click at [509, 244] on div "Edit" at bounding box center [514, 248] width 53 height 10
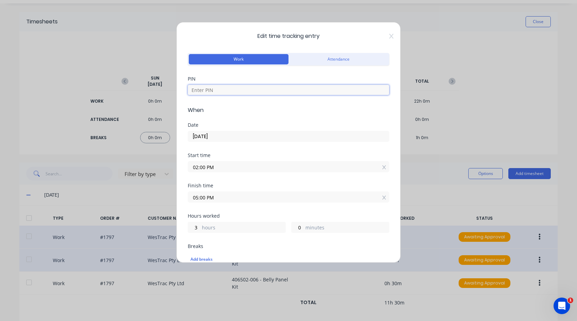
click at [245, 93] on input at bounding box center [288, 90] width 201 height 10
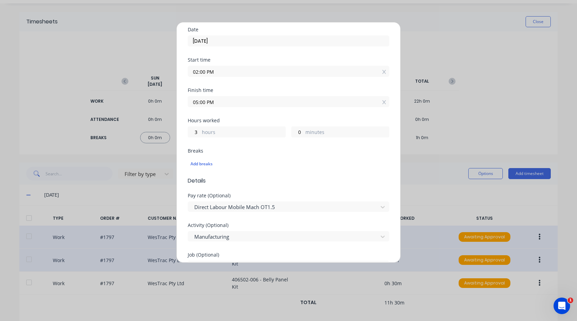
scroll to position [207, 0]
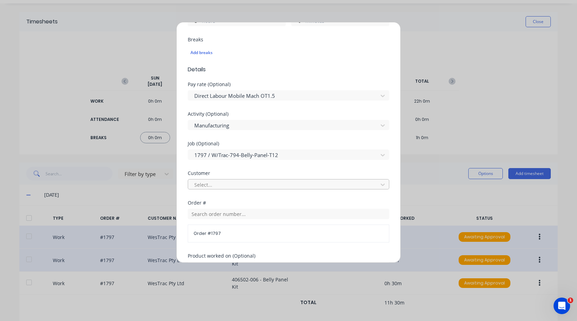
type input "9576"
click at [242, 185] on div at bounding box center [283, 185] width 181 height 9
type input "westr"
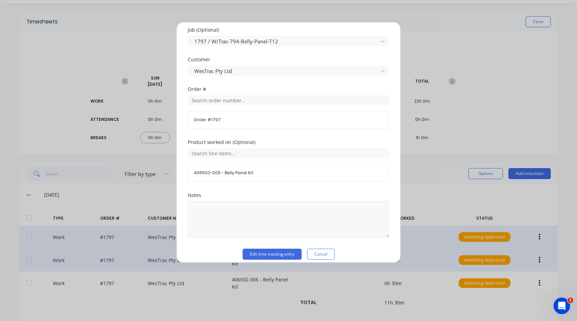
scroll to position [328, 0]
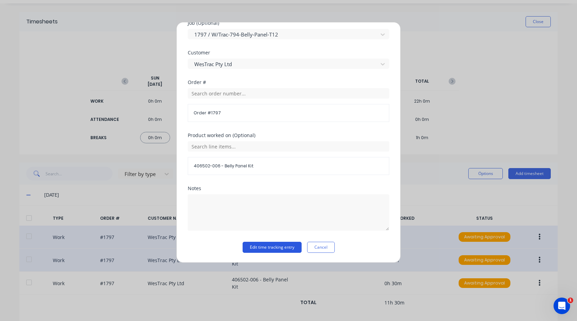
click at [277, 245] on button "Edit time tracking entry" at bounding box center [271, 247] width 59 height 11
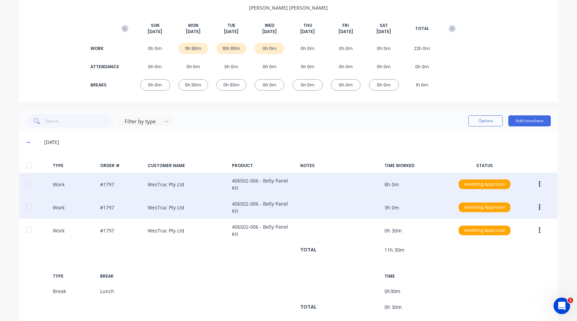
scroll to position [86, 0]
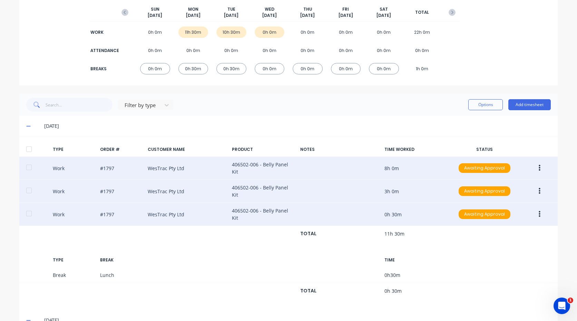
click at [540, 208] on button "button" at bounding box center [539, 214] width 16 height 12
click at [511, 198] on div "Edit" at bounding box center [514, 203] width 53 height 10
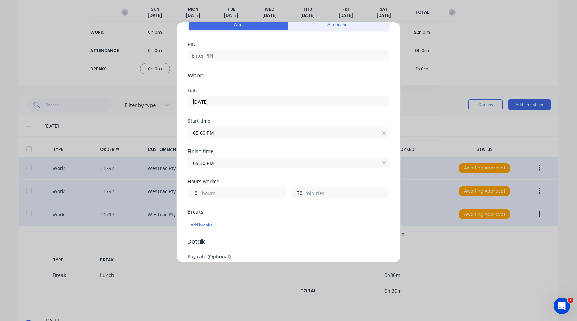
scroll to position [0, 0]
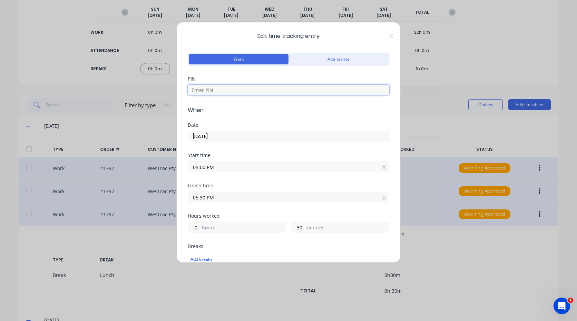
click at [268, 90] on input at bounding box center [288, 90] width 201 height 10
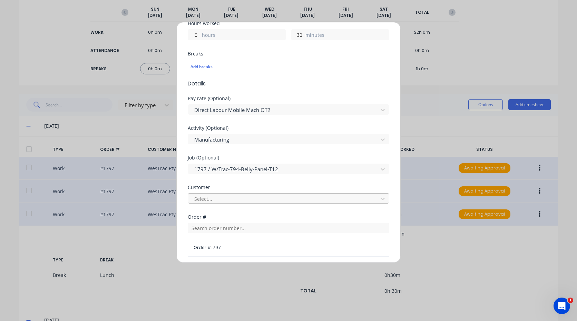
scroll to position [241, 0]
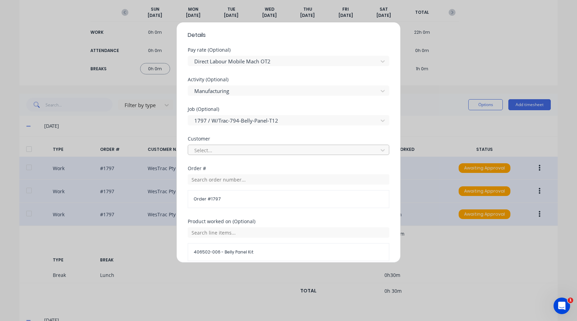
type input "9576"
click at [250, 152] on div at bounding box center [283, 150] width 181 height 9
type input "e"
type input "westr"
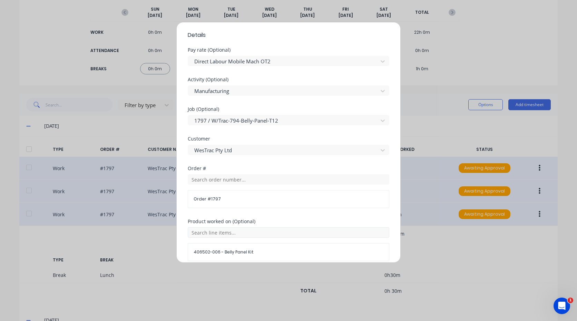
scroll to position [328, 0]
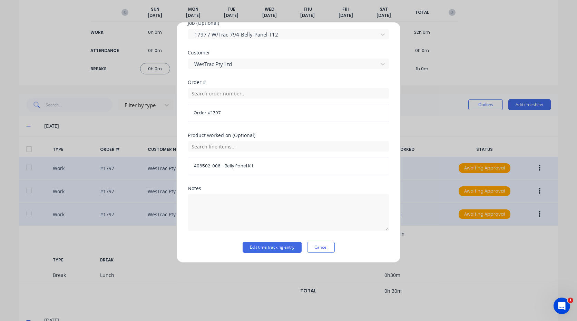
click at [277, 240] on div "Notes" at bounding box center [288, 214] width 201 height 56
click at [279, 243] on button "Edit time tracking entry" at bounding box center [271, 247] width 59 height 11
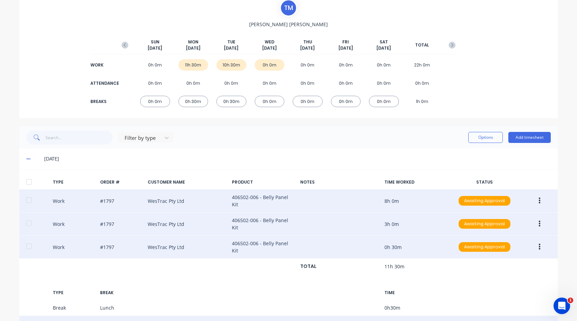
scroll to position [47, 0]
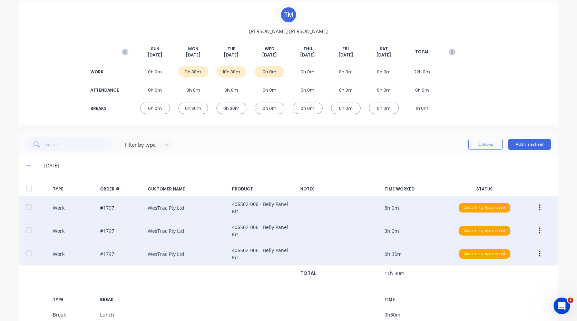
click at [23, 164] on div "[DATE]" at bounding box center [288, 166] width 538 height 21
click at [26, 166] on icon at bounding box center [28, 165] width 4 height 5
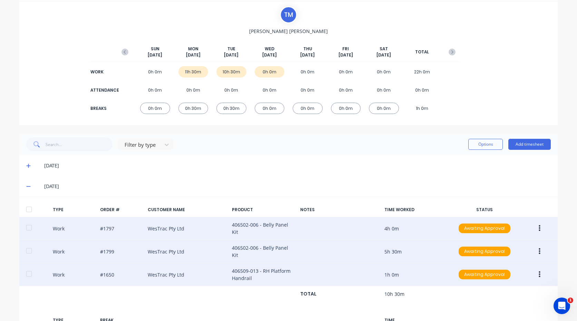
click at [25, 182] on div "[DATE]" at bounding box center [288, 186] width 538 height 21
click at [26, 185] on icon at bounding box center [28, 186] width 4 height 5
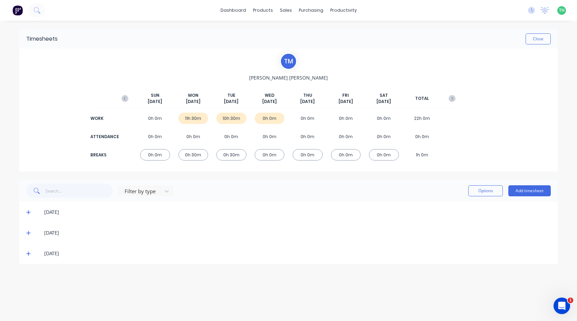
scroll to position [0, 0]
click at [354, 74] on div "Timesheets" at bounding box center [358, 75] width 26 height 6
click at [354, 72] on div "Timesheets" at bounding box center [358, 75] width 26 height 6
click at [21, 10] on img at bounding box center [17, 10] width 10 height 10
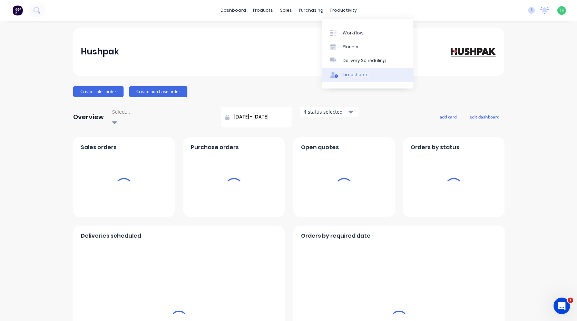
click at [351, 72] on div "Timesheets" at bounding box center [355, 75] width 26 height 6
